Goal: Task Accomplishment & Management: Use online tool/utility

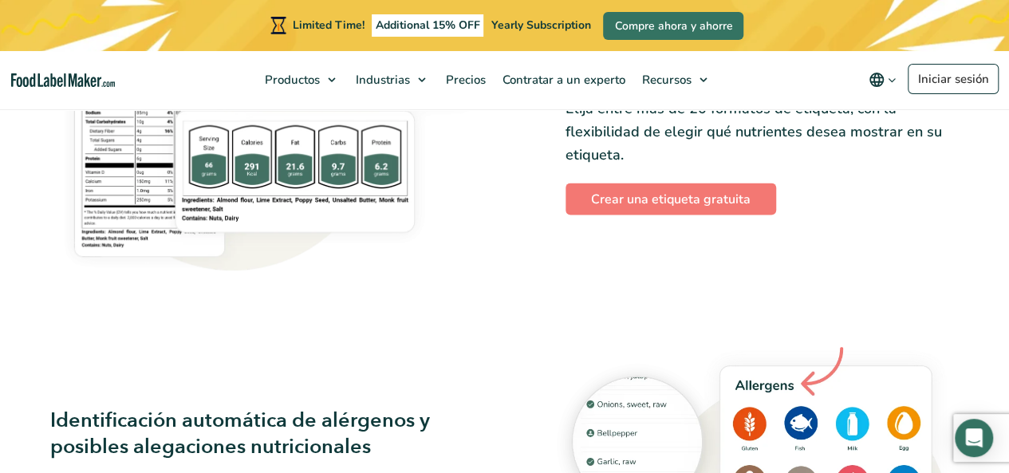
scroll to position [1342, 0]
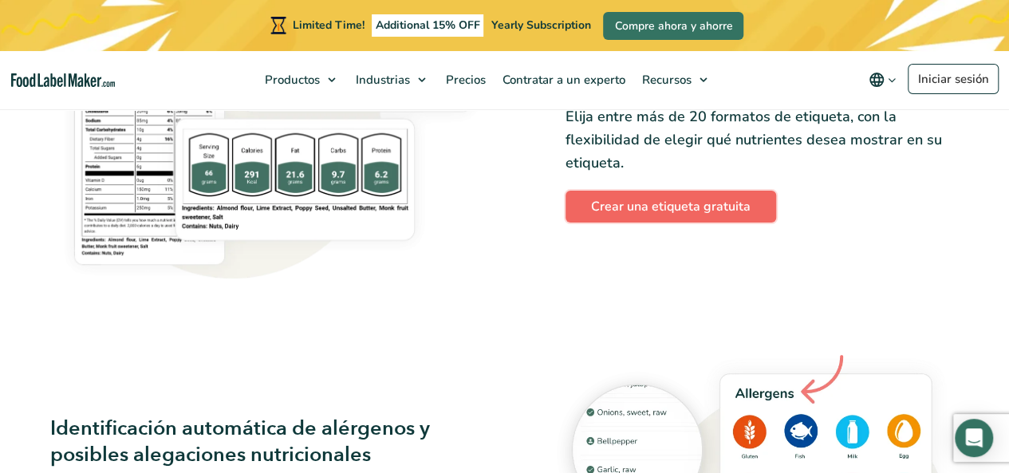
click at [699, 219] on link "Crear una etiqueta gratuita" at bounding box center [671, 207] width 211 height 32
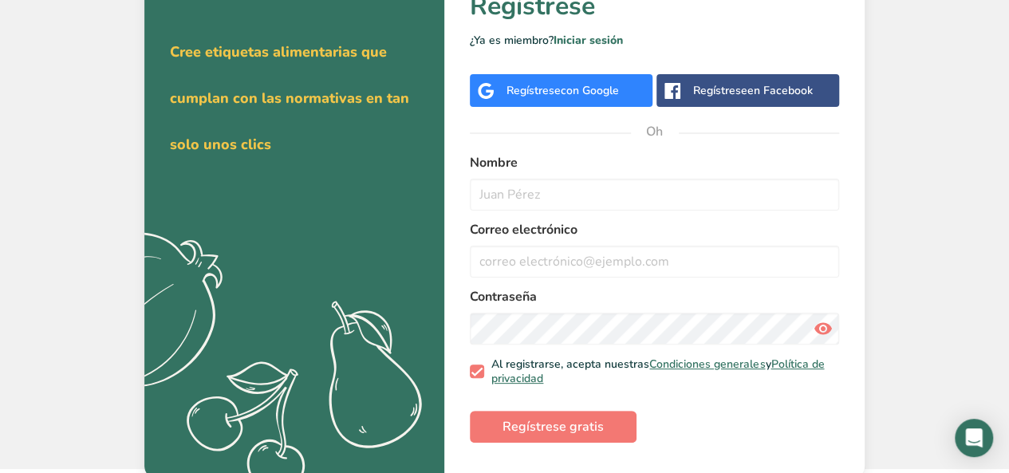
scroll to position [73, 0]
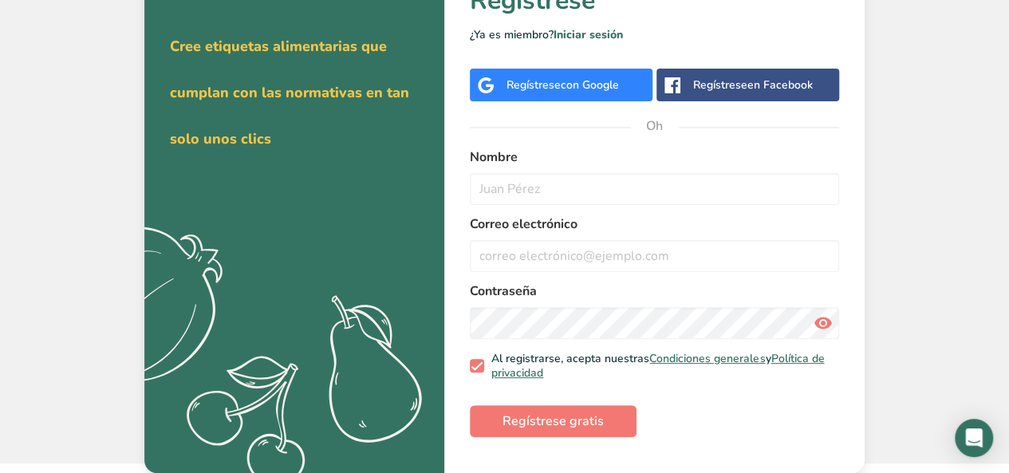
scroll to position [62, 0]
